Goal: Check status

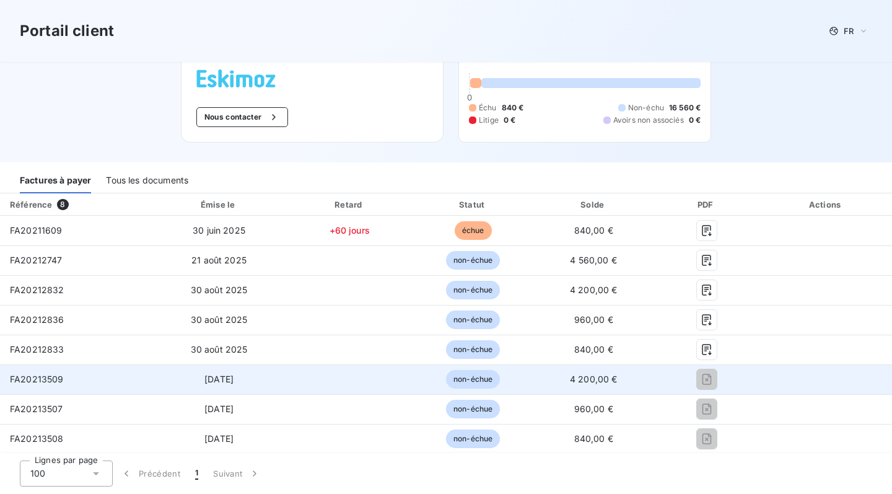
scroll to position [58, 0]
click at [52, 372] on td "FA20213509" at bounding box center [75, 379] width 151 height 30
copy span "FA20213509"
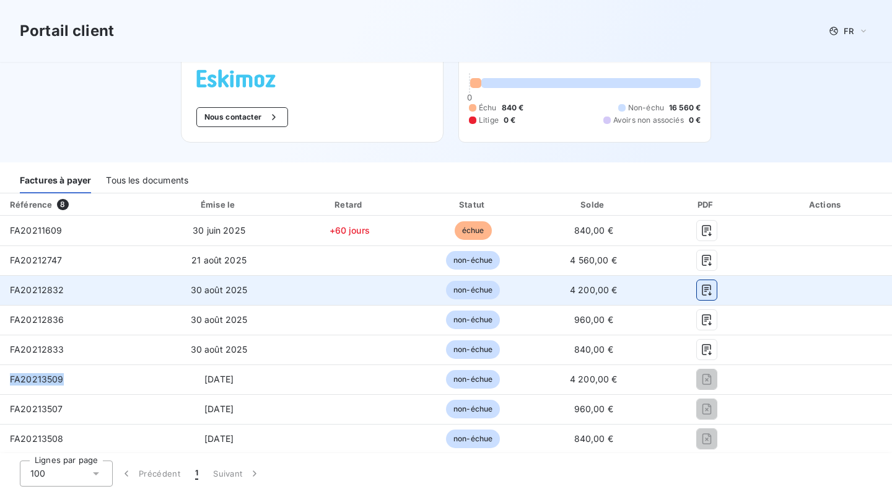
click at [713, 288] on icon "button" at bounding box center [707, 290] width 12 height 12
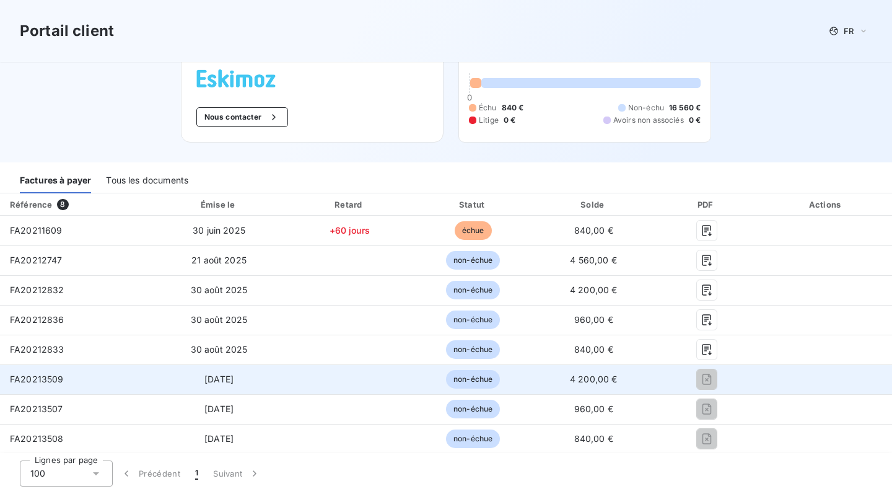
click at [618, 383] on span "4 200,00 €" at bounding box center [594, 379] width 48 height 11
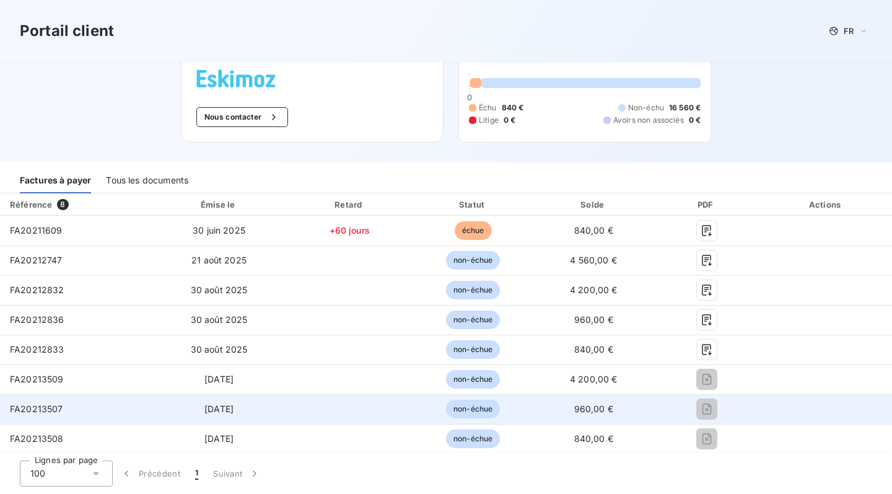
click at [613, 412] on span "960,00 €" at bounding box center [593, 408] width 39 height 11
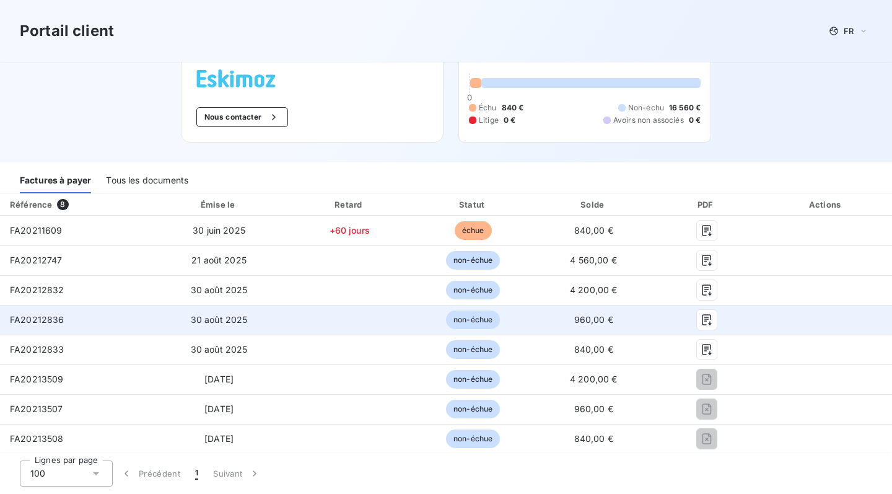
click at [613, 318] on span "960,00 €" at bounding box center [593, 319] width 39 height 11
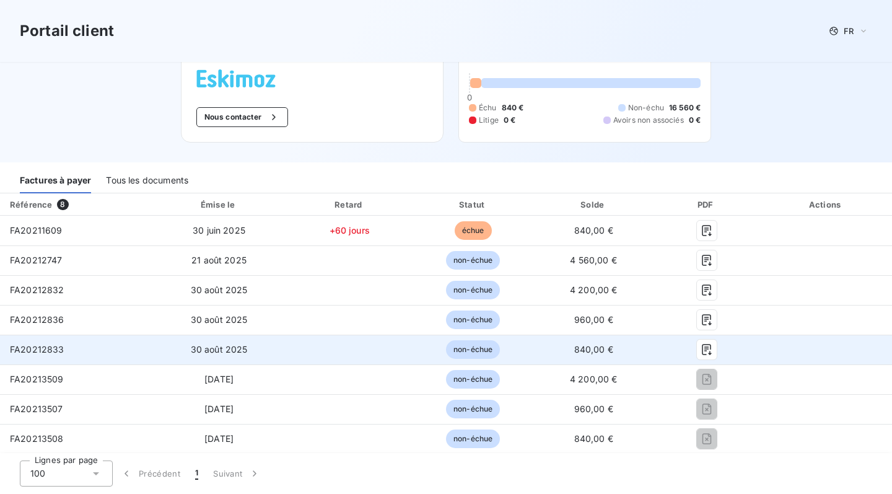
click at [620, 342] on td "840,00 €" at bounding box center [593, 350] width 119 height 30
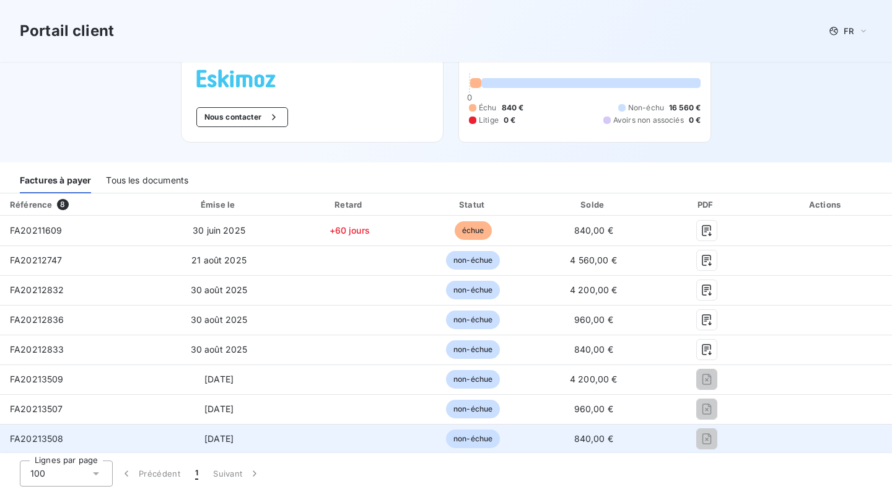
click at [641, 424] on td "840,00 €" at bounding box center [593, 439] width 119 height 30
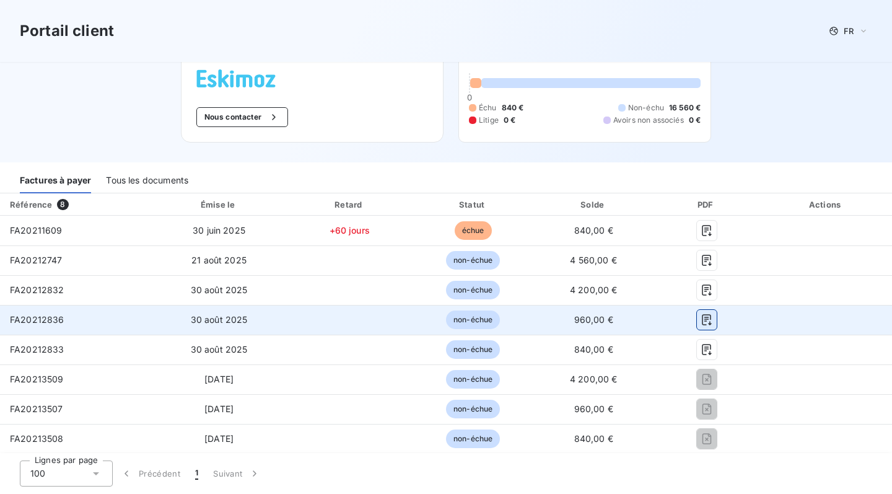
click at [713, 320] on icon "button" at bounding box center [707, 320] width 12 height 12
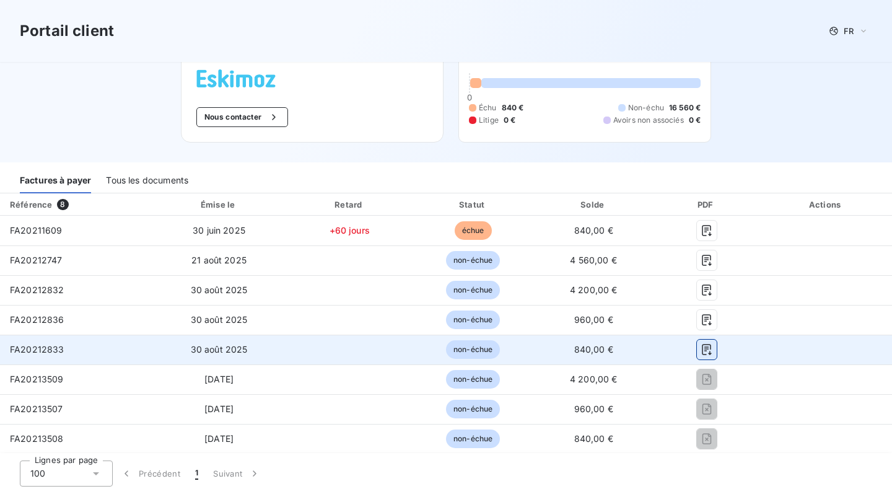
click at [713, 346] on icon "button" at bounding box center [707, 349] width 12 height 12
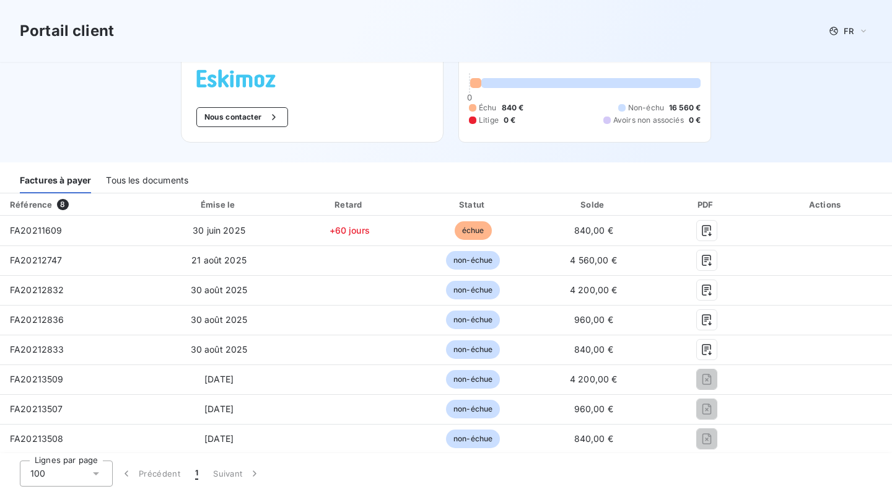
click at [367, 27] on div "Portail client FR" at bounding box center [446, 31] width 853 height 22
